Goal: Find specific page/section: Find specific page/section

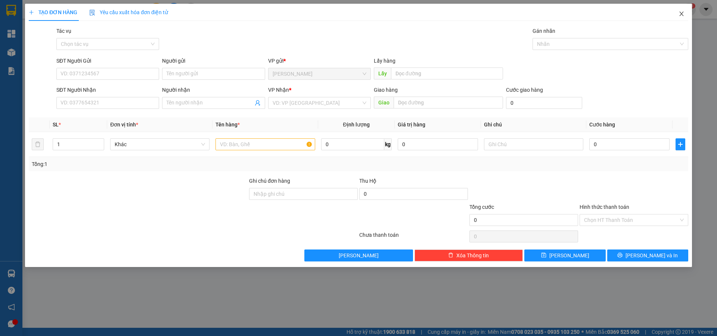
click at [681, 17] on span "Close" at bounding box center [681, 14] width 21 height 21
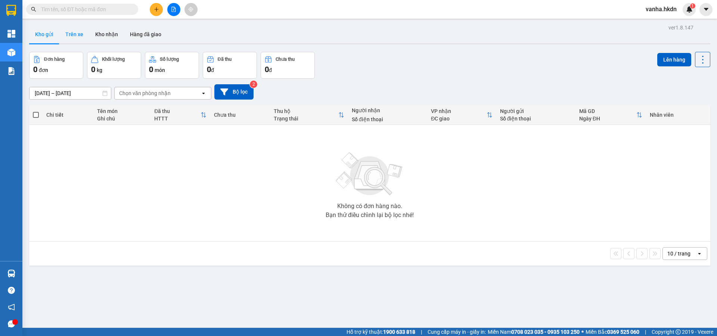
click at [82, 32] on button "Trên xe" at bounding box center [74, 34] width 30 height 18
